Goal: Register for event/course

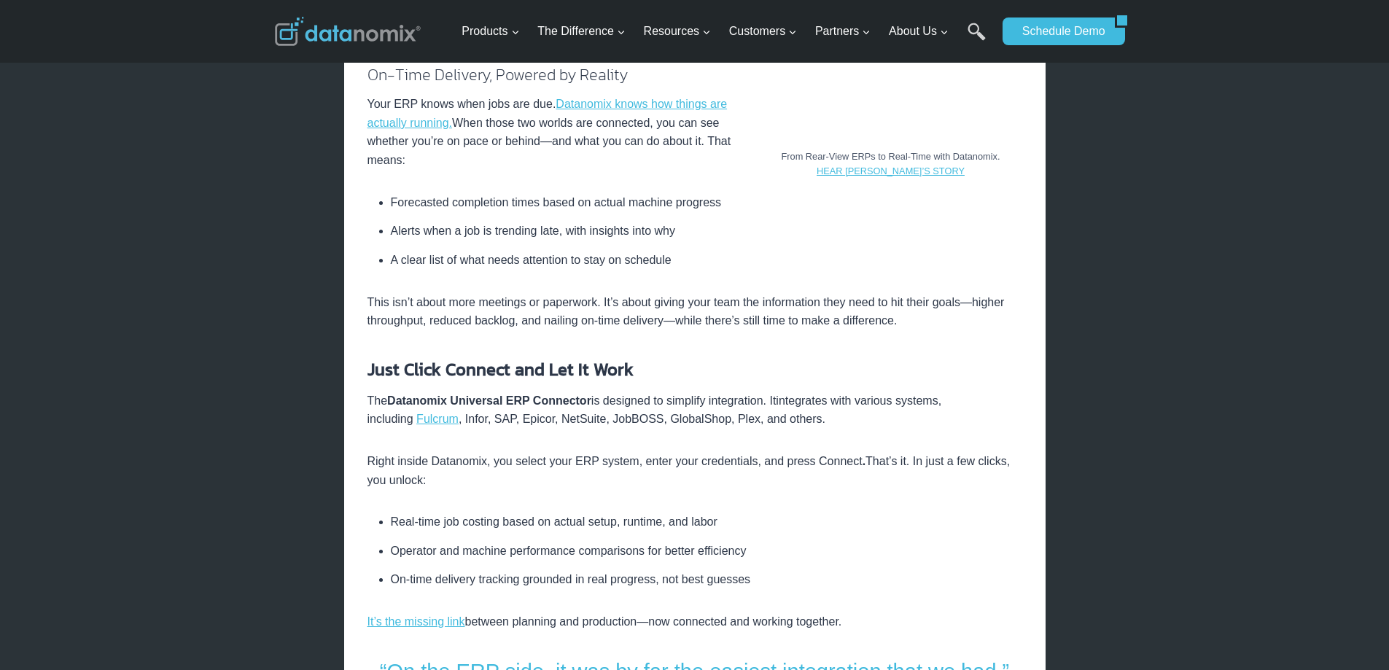
scroll to position [1823, 0]
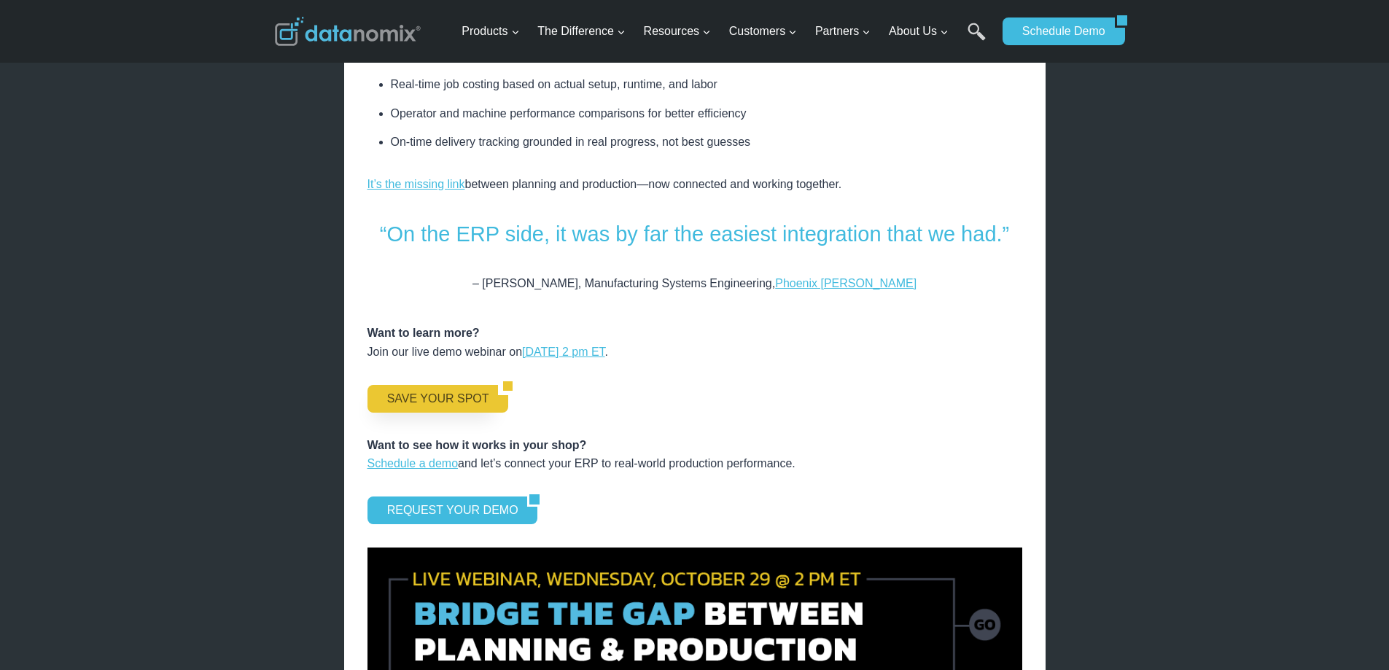
click at [434, 385] on link "SAVE YOUR SPOT" at bounding box center [432, 399] width 131 height 28
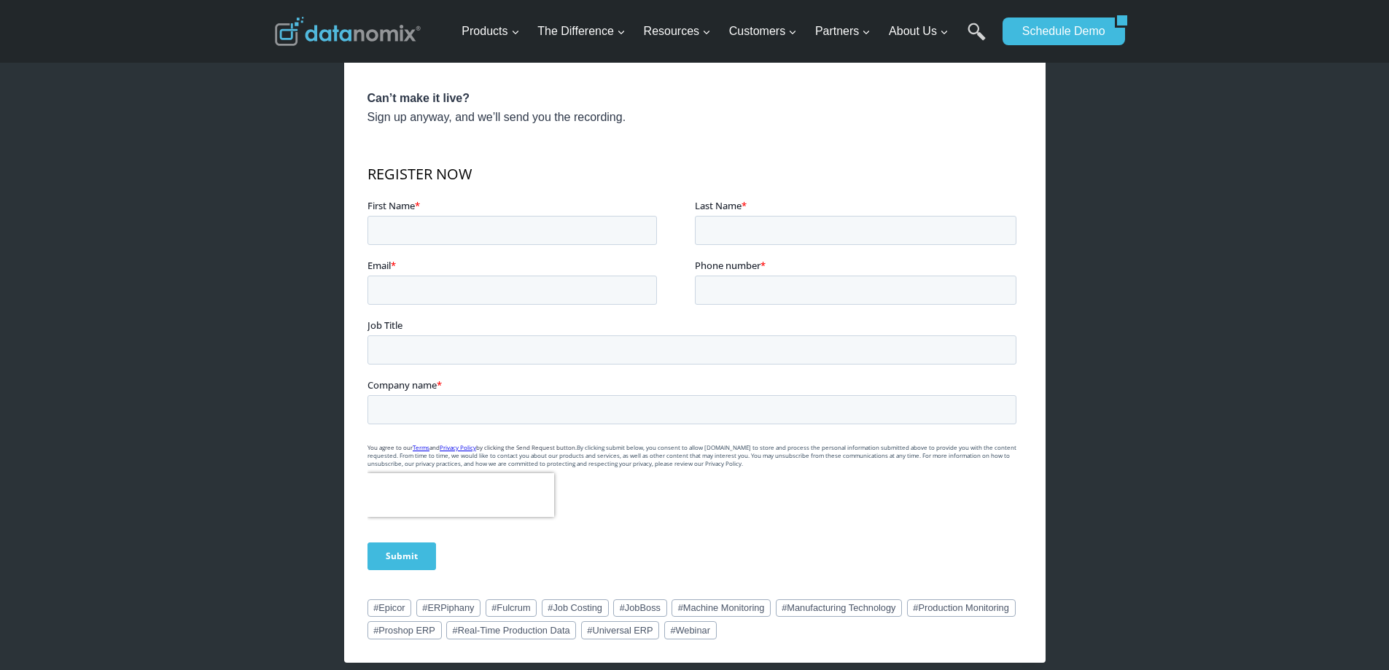
scroll to position [875, 0]
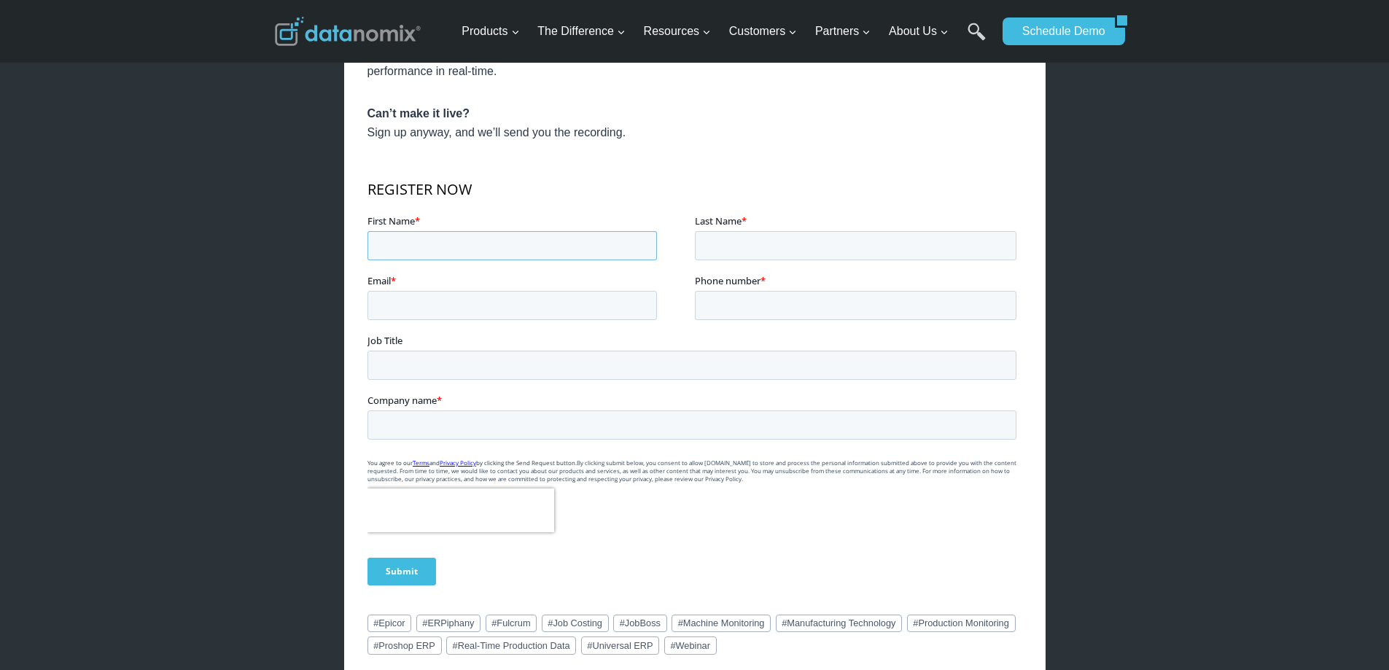
click at [443, 238] on input "First Name *" at bounding box center [511, 245] width 289 height 29
type input "[PERSON_NAME]"
click at [749, 238] on input "Last Name *" at bounding box center [855, 245] width 322 height 29
type input "[PERSON_NAME]"
click at [524, 284] on label "Email *" at bounding box center [530, 280] width 327 height 15
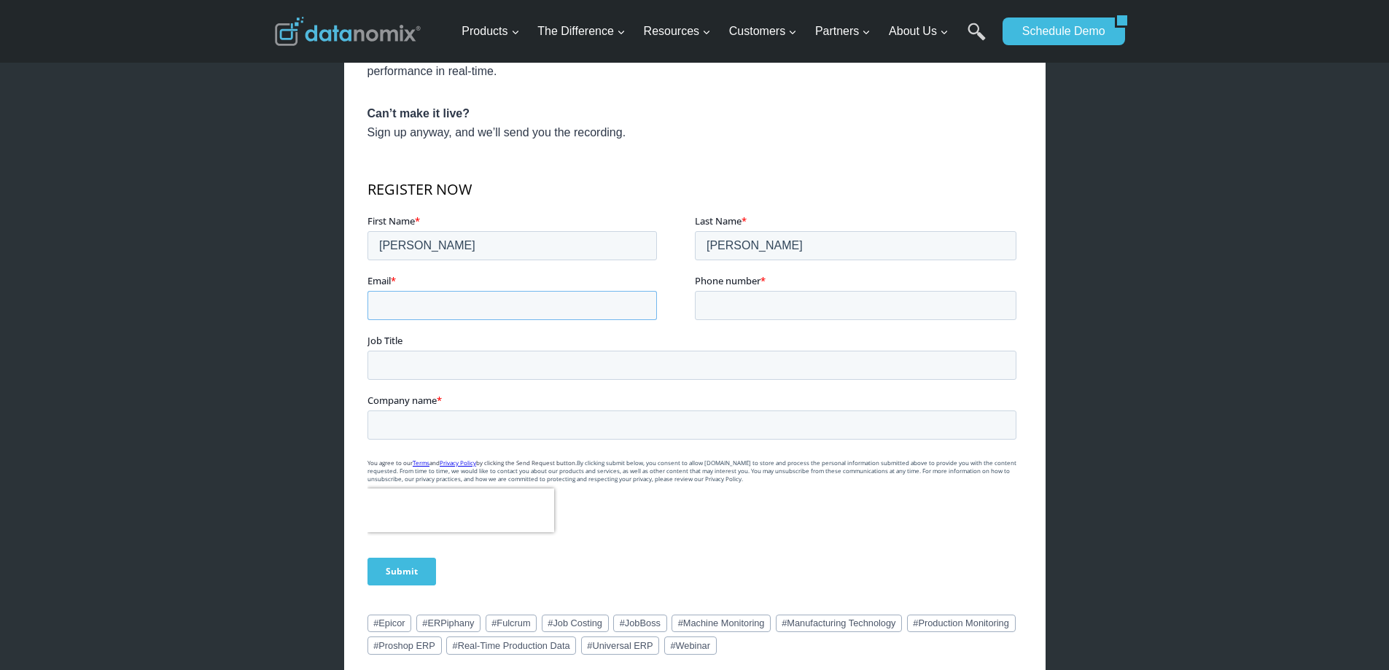
click at [524, 291] on input "Email *" at bounding box center [511, 305] width 289 height 29
click at [528, 300] on input "Email *" at bounding box center [511, 305] width 289 height 29
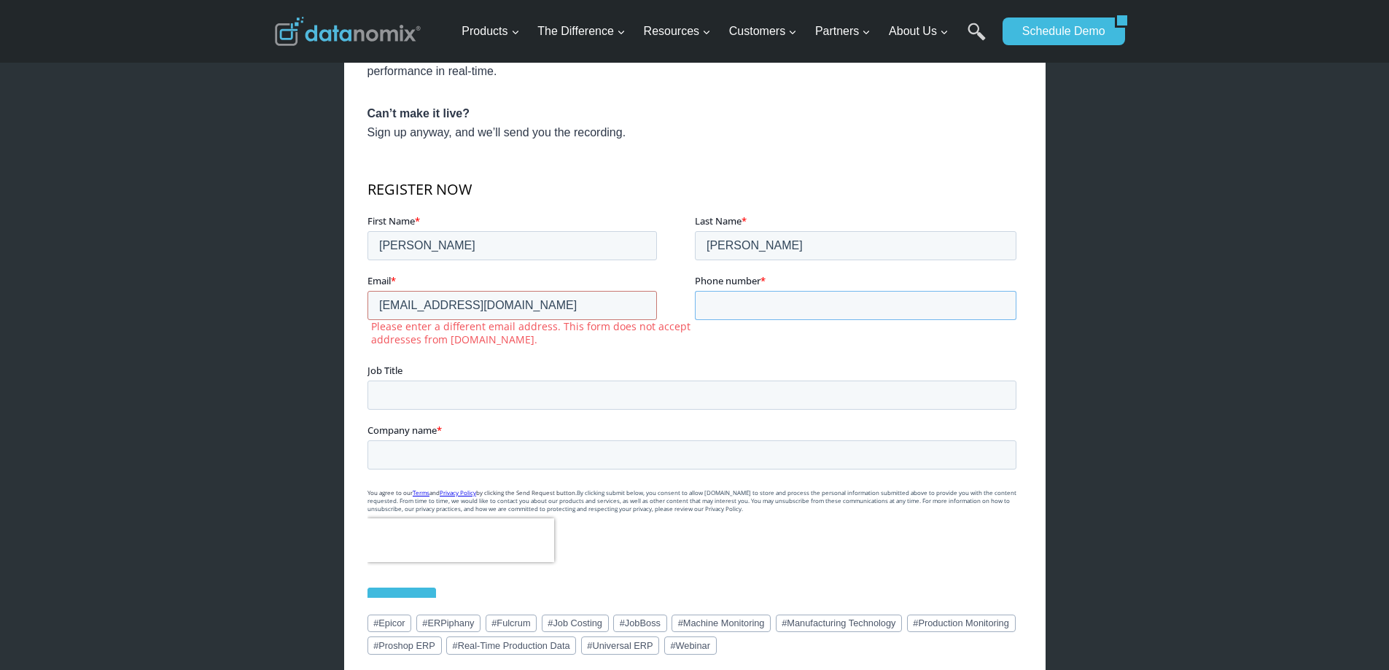
click at [767, 308] on input "Phone number *" at bounding box center [855, 305] width 322 height 29
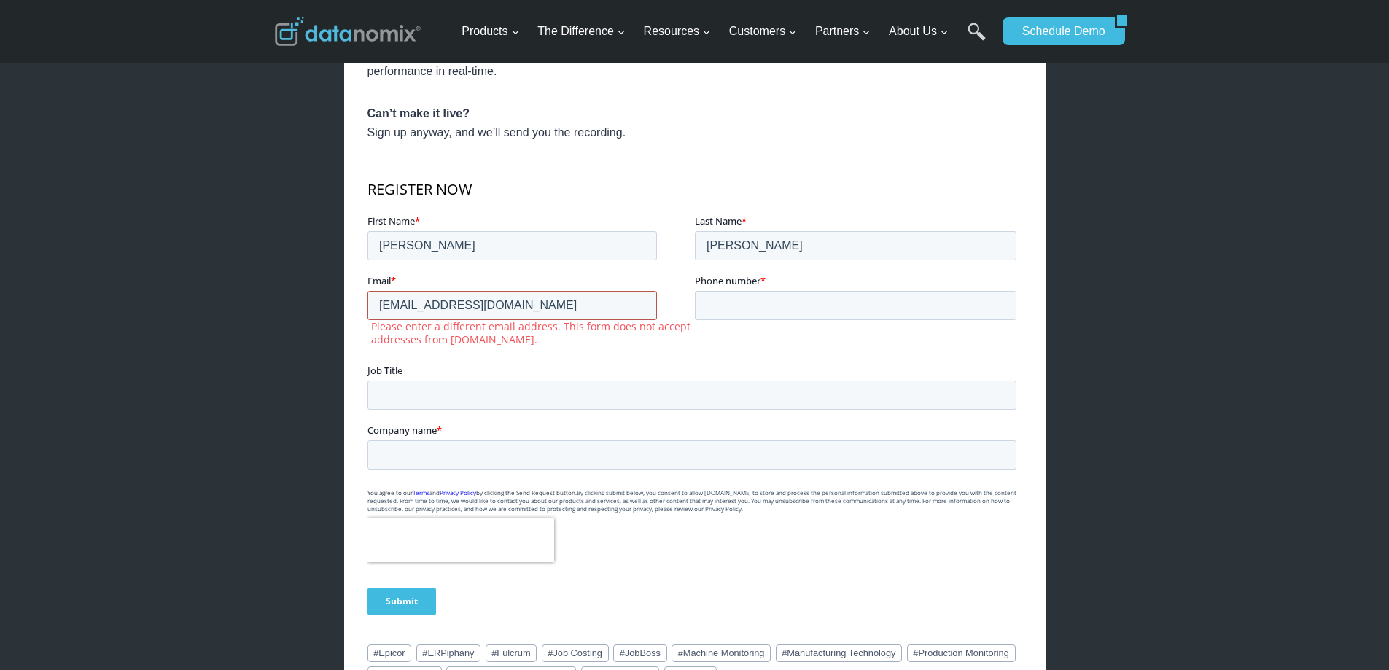
click at [512, 302] on input "[EMAIL_ADDRESS][DOMAIN_NAME]" at bounding box center [511, 305] width 289 height 29
drag, startPoint x: 534, startPoint y: 303, endPoint x: 558, endPoint y: 400, distance: 99.4
click at [558, 400] on form "REGISTER NOW First Name * [PERSON_NAME] Last Name * [PERSON_NAME] Email * [EMAI…" at bounding box center [694, 396] width 655 height 463
type input "[EMAIL_ADDRESS][DOMAIN_NAME]"
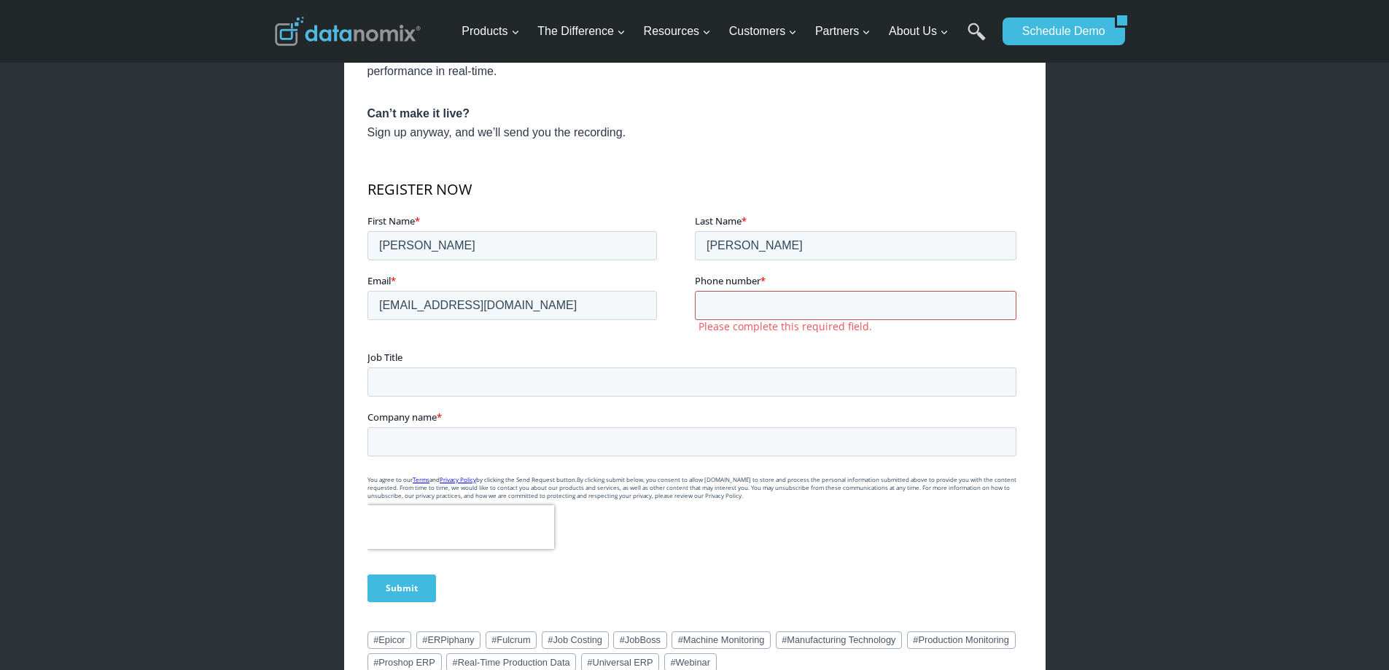
click at [733, 307] on input "Phone number *" at bounding box center [855, 305] width 322 height 29
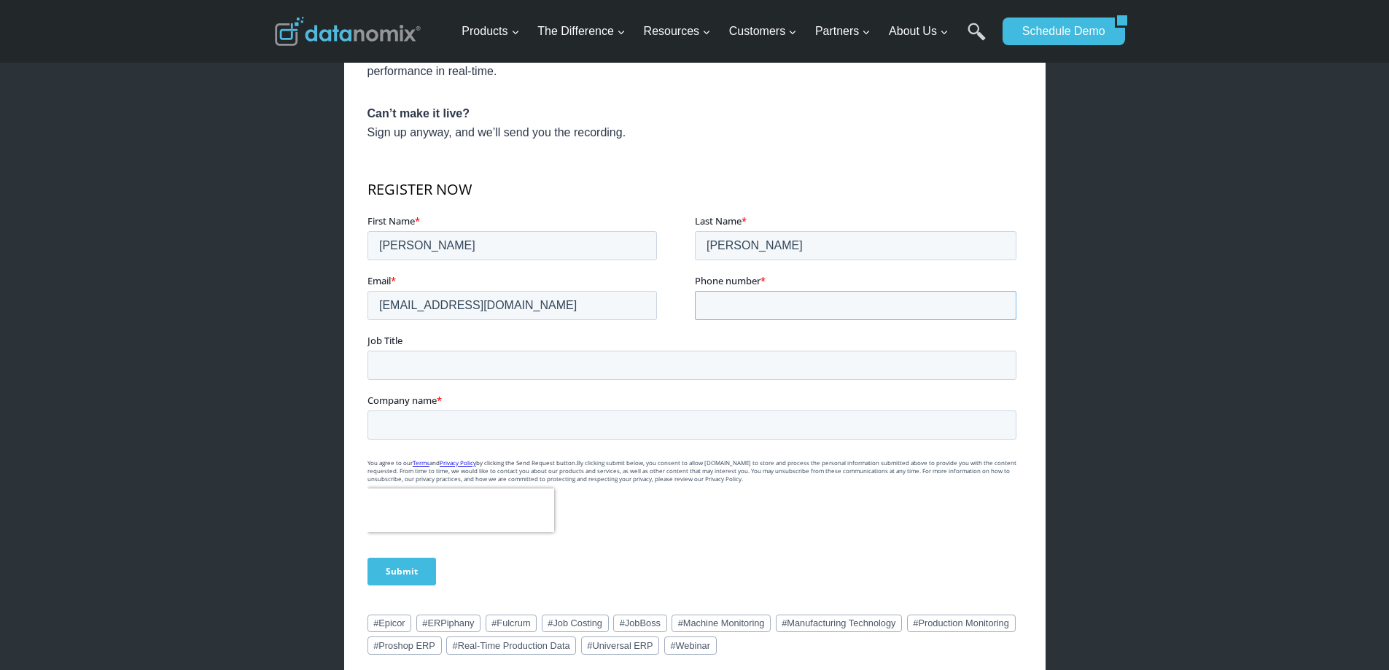
type input "19495819411"
click at [709, 370] on input "Job Title" at bounding box center [691, 365] width 649 height 29
type input "Manufacturing Manager"
click at [478, 424] on input "Company name *" at bounding box center [691, 424] width 649 height 29
type input "The Young Engineers"
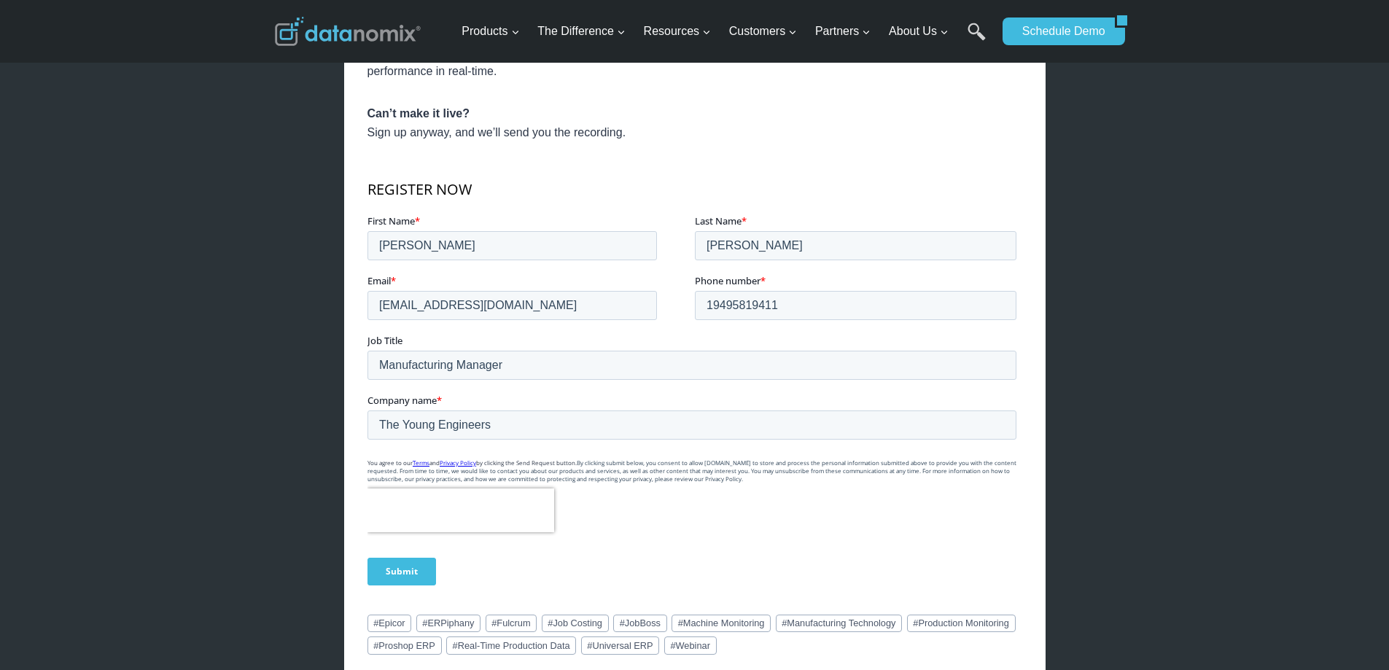
click at [552, 396] on label "Company name *" at bounding box center [694, 400] width 655 height 15
click at [552, 410] on input "The Young Engineers" at bounding box center [691, 424] width 649 height 29
click at [712, 300] on input "19495819411" at bounding box center [855, 305] width 322 height 29
click at [728, 309] on input "9495819411" at bounding box center [855, 305] width 322 height 29
click at [725, 308] on input "9495819411" at bounding box center [855, 305] width 322 height 29
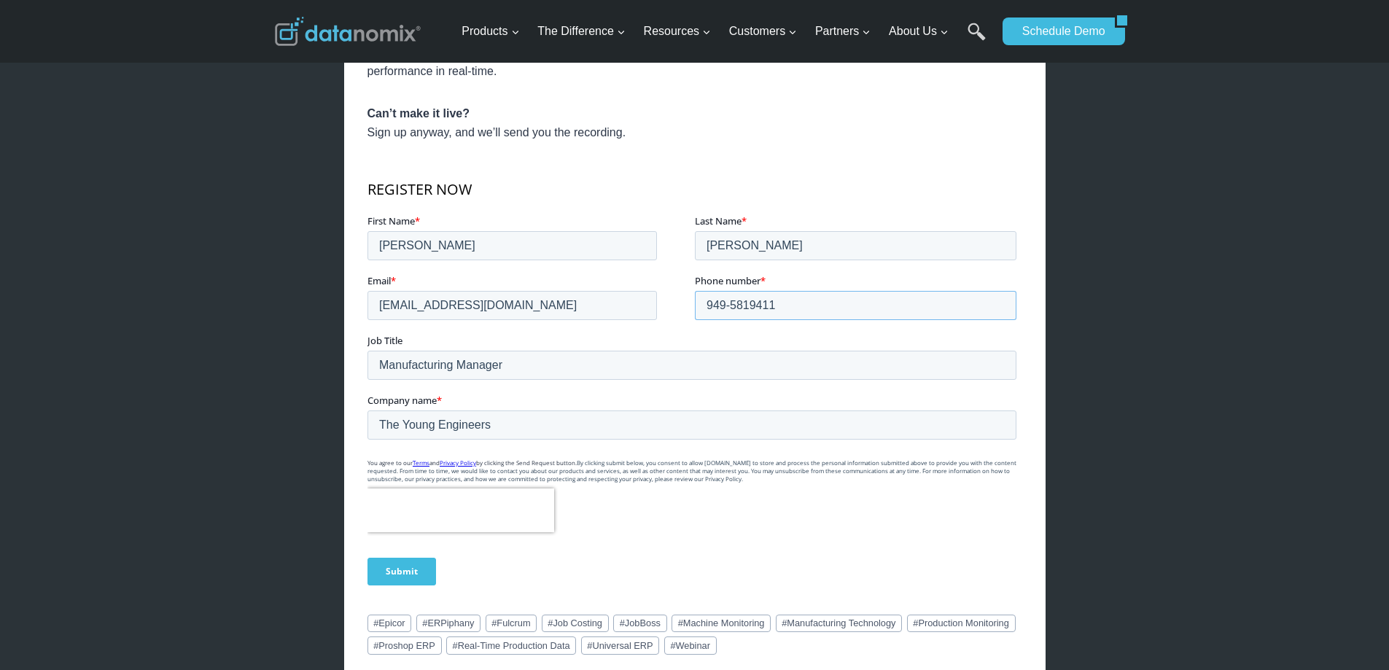
click at [746, 303] on input "949-5819411" at bounding box center [855, 305] width 322 height 29
type input "[PHONE_NUMBER]"
click at [790, 373] on input "Manufacturing Manager" at bounding box center [691, 365] width 649 height 29
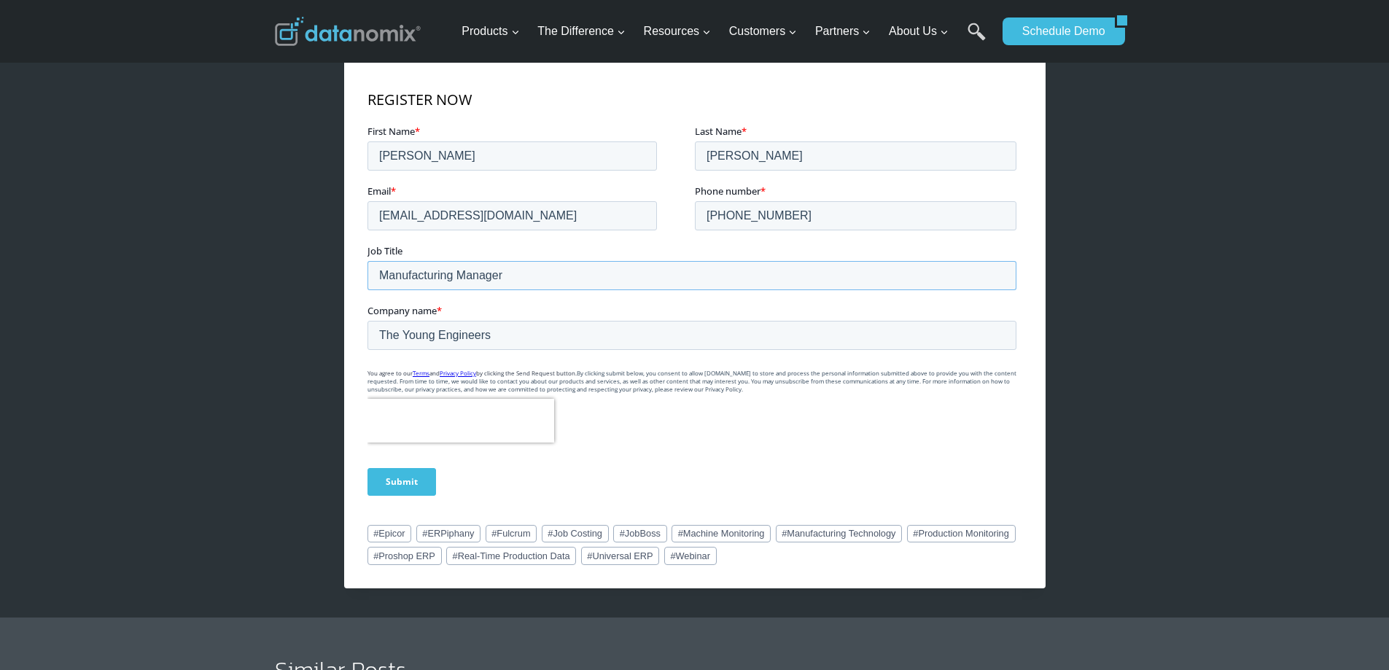
scroll to position [1166, 0]
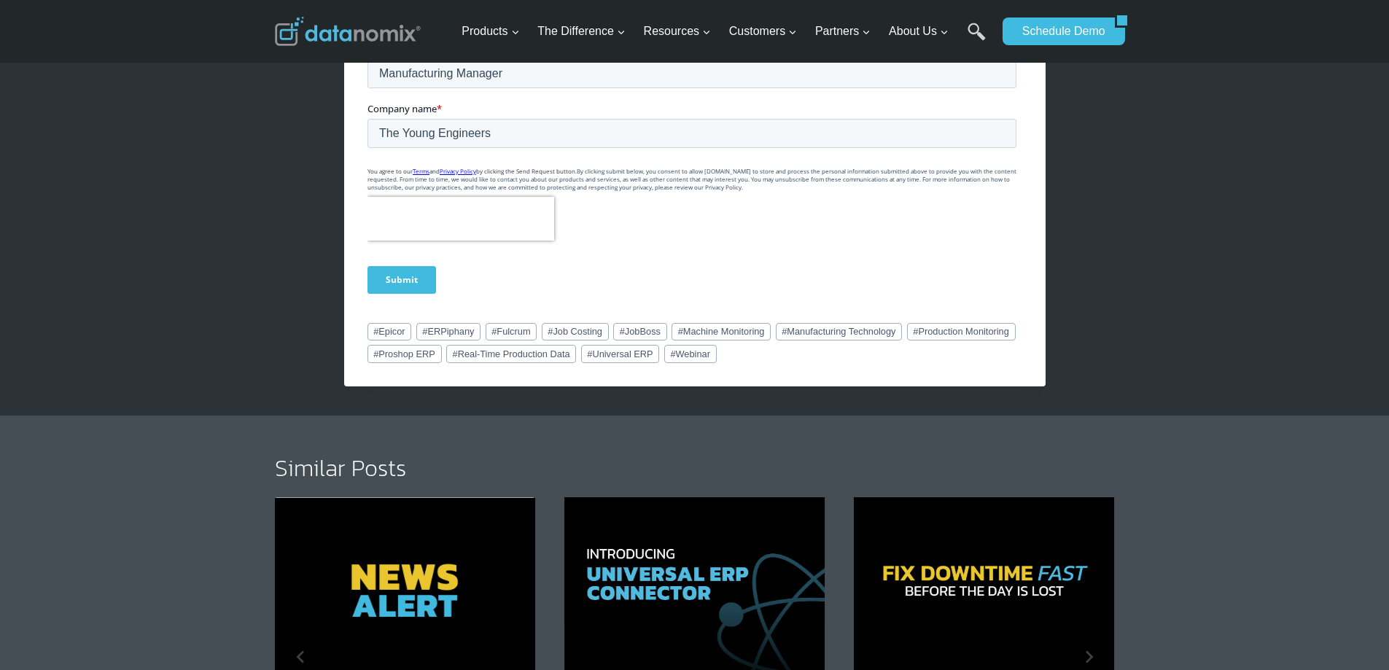
click at [428, 280] on input "Submit" at bounding box center [401, 281] width 69 height 28
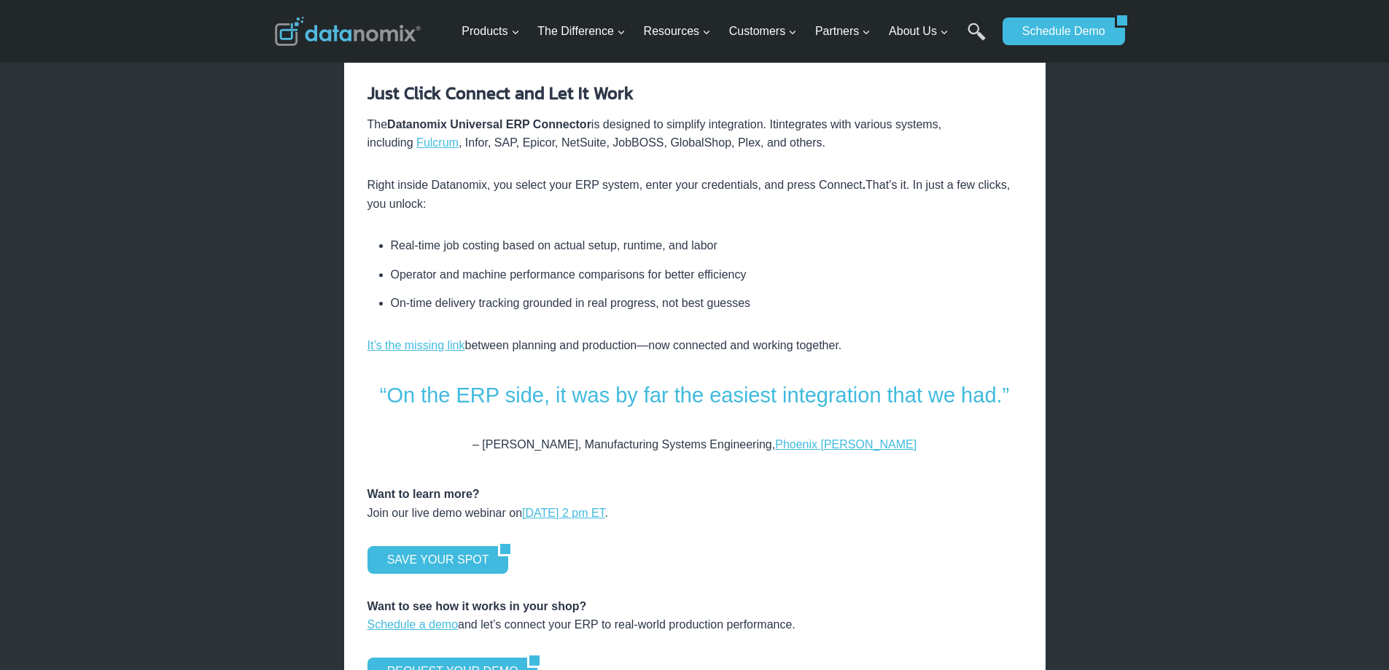
scroll to position [1895, 0]
